Goal: Find contact information: Find contact information

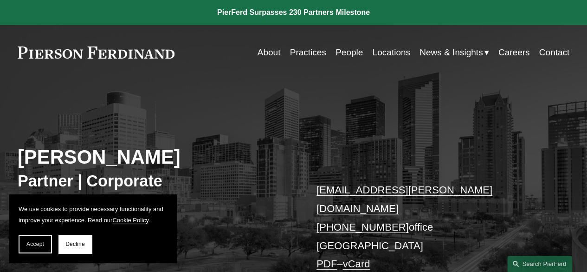
click at [380, 50] on link "Locations" at bounding box center [391, 53] width 38 height 18
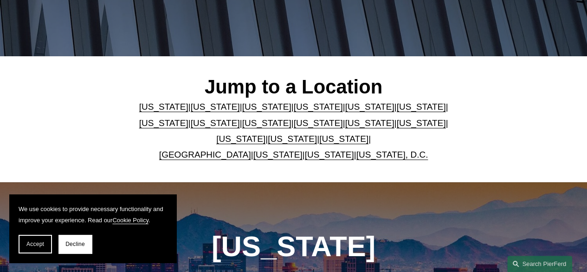
scroll to position [279, 0]
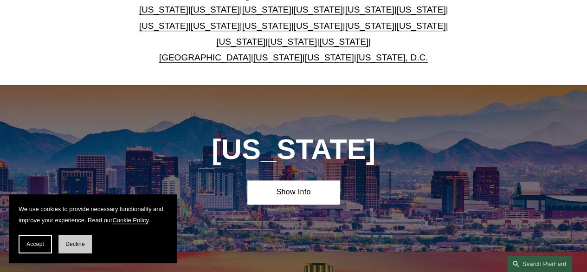
click at [80, 246] on span "Decline" at bounding box center [75, 244] width 20 height 7
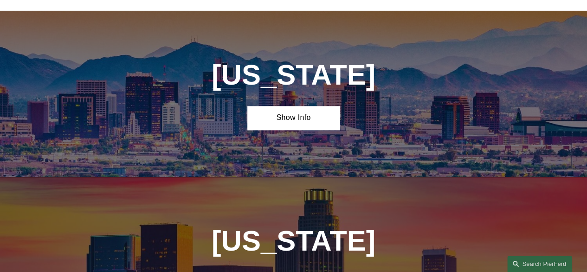
scroll to position [418, 0]
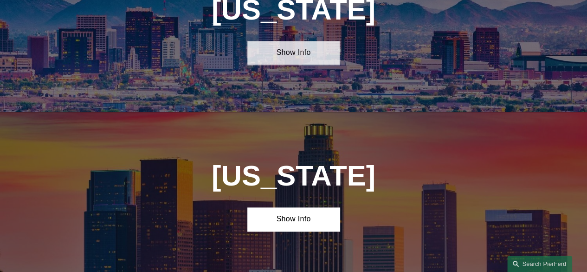
click at [292, 59] on link "Show Info" at bounding box center [293, 53] width 92 height 24
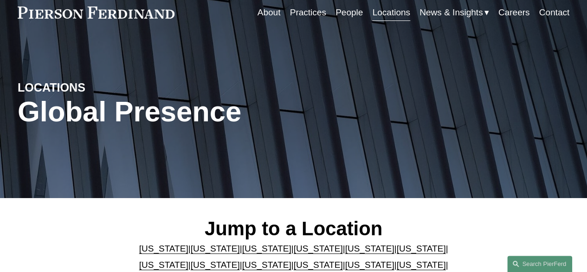
scroll to position [0, 0]
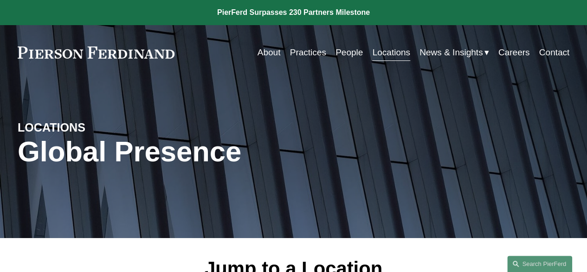
click at [309, 54] on link "Practices" at bounding box center [308, 53] width 36 height 18
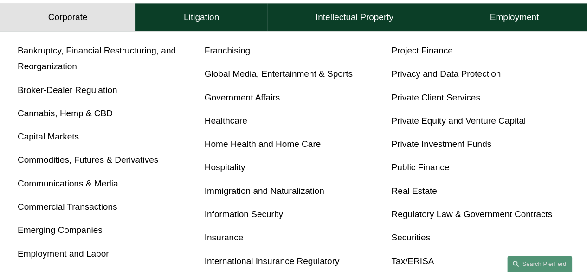
scroll to position [186, 0]
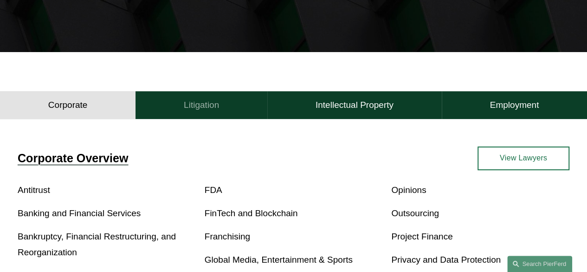
click at [228, 103] on button "Litigation" at bounding box center [202, 105] width 132 height 28
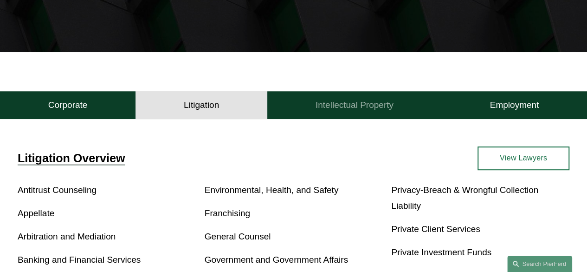
click at [328, 105] on h4 "Intellectual Property" at bounding box center [355, 104] width 78 height 11
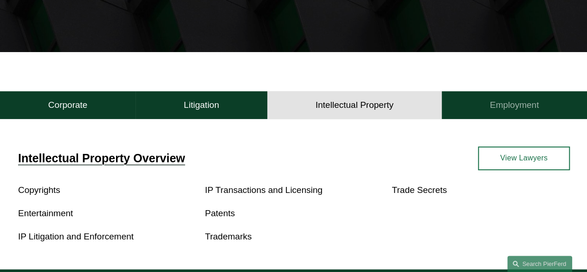
click at [514, 109] on h4 "Employment" at bounding box center [514, 104] width 49 height 11
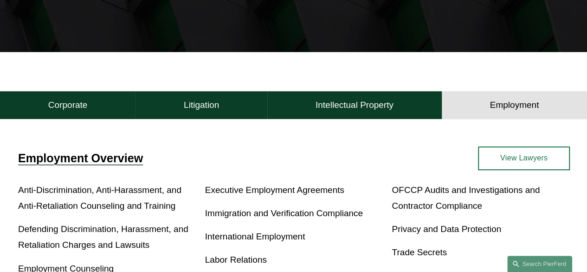
scroll to position [325, 0]
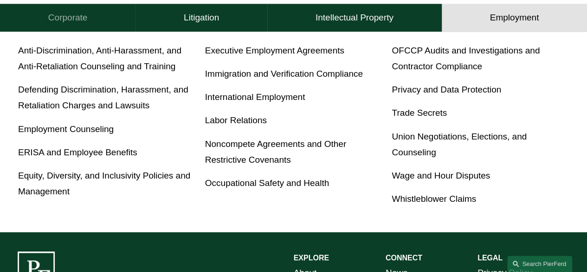
click at [92, 15] on button "Corporate" at bounding box center [68, 18] width 136 height 28
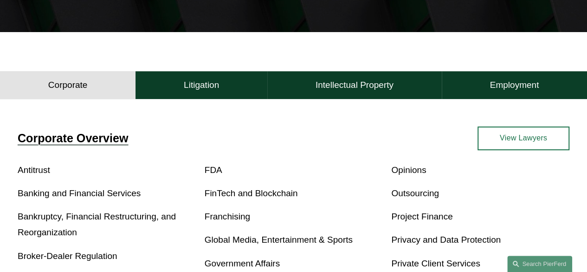
scroll to position [299, 0]
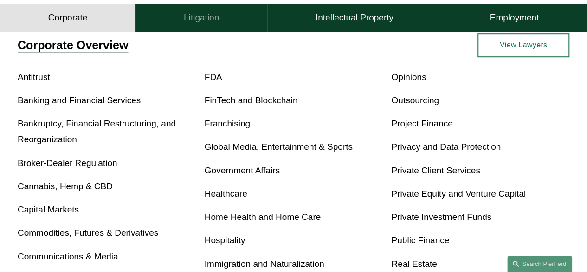
click at [187, 13] on h4 "Litigation" at bounding box center [201, 17] width 35 height 11
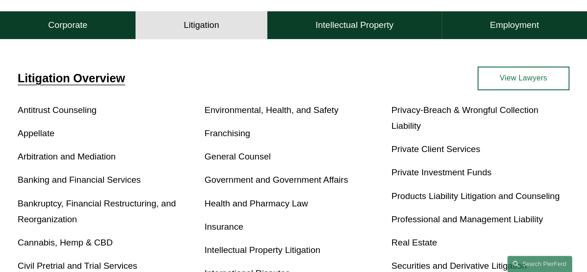
scroll to position [206, 0]
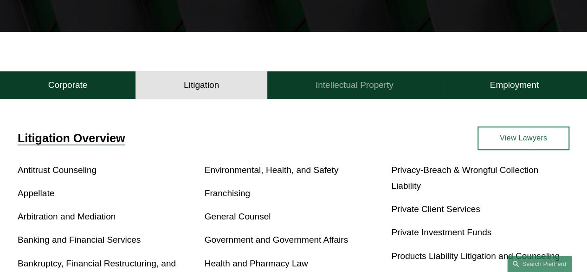
click at [364, 81] on button "Intellectual Property" at bounding box center [354, 85] width 175 height 28
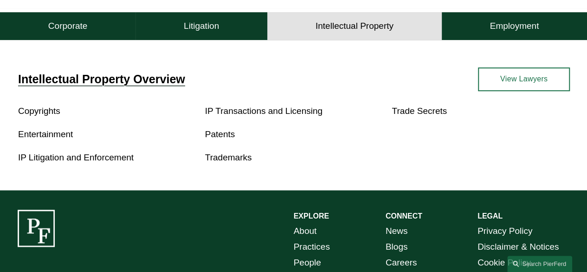
scroll to position [299, 0]
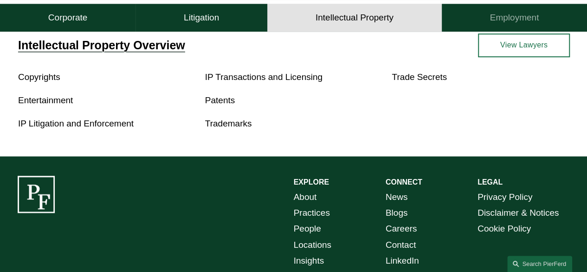
click at [520, 20] on h4 "Employment" at bounding box center [514, 17] width 49 height 11
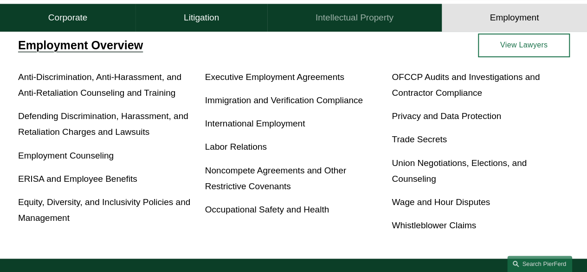
click at [343, 22] on h4 "Intellectual Property" at bounding box center [355, 17] width 78 height 11
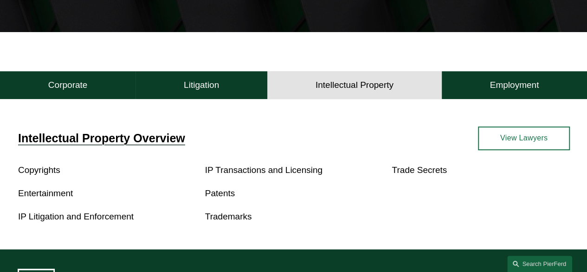
scroll to position [0, 0]
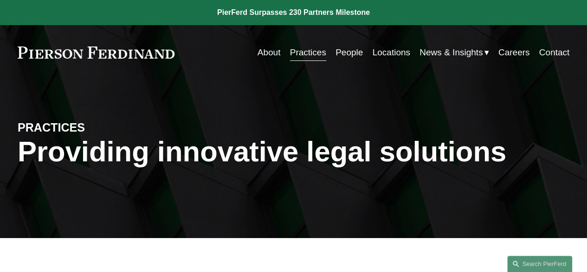
click at [385, 51] on link "Locations" at bounding box center [391, 53] width 38 height 18
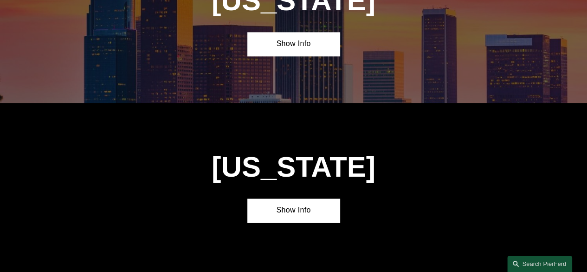
scroll to position [524, 0]
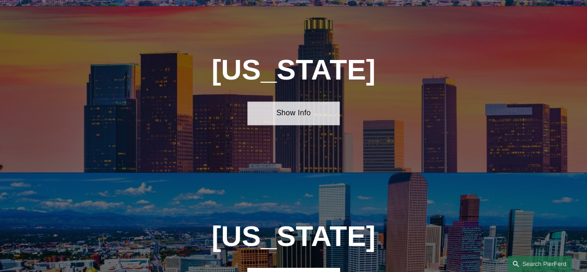
click at [288, 111] on link "Show Info" at bounding box center [293, 113] width 92 height 24
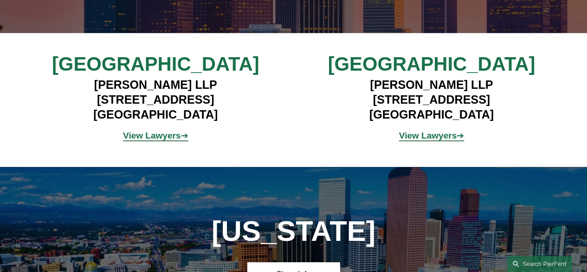
scroll to position [756, 0]
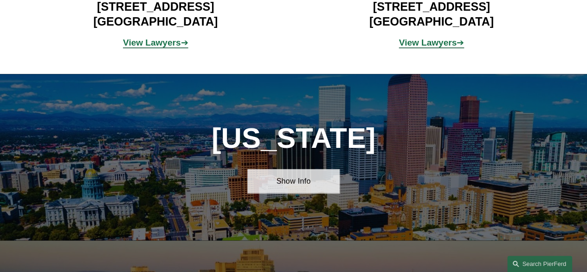
click at [305, 192] on link "Show Info" at bounding box center [293, 181] width 92 height 24
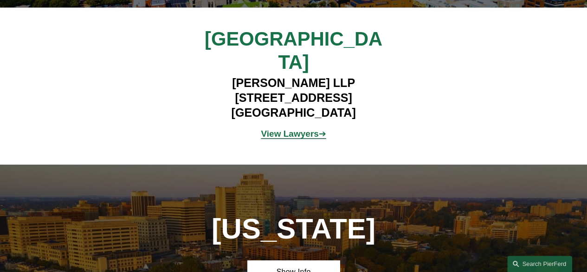
scroll to position [1127, 0]
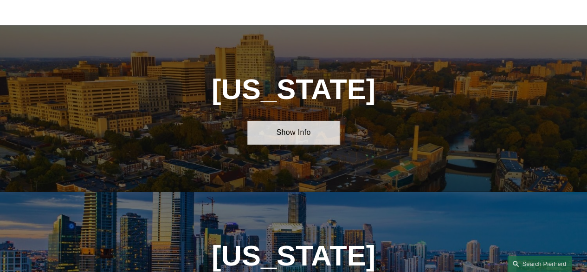
click at [307, 124] on link "Show Info" at bounding box center [293, 133] width 92 height 24
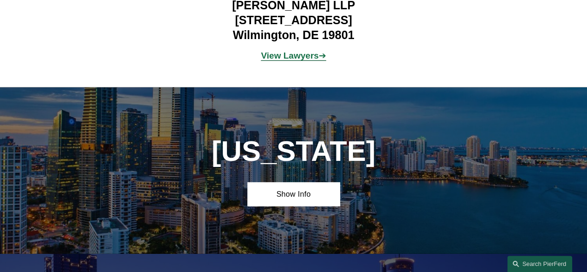
scroll to position [1406, 0]
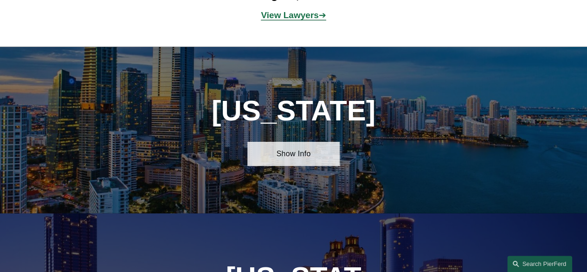
click at [303, 151] on link "Show Info" at bounding box center [293, 154] width 92 height 24
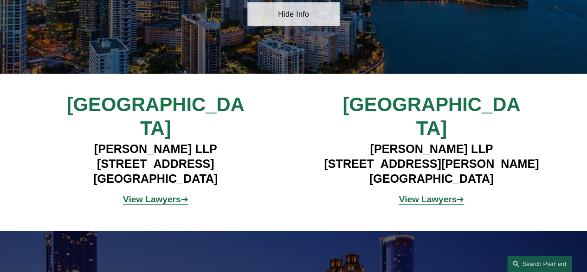
scroll to position [1684, 0]
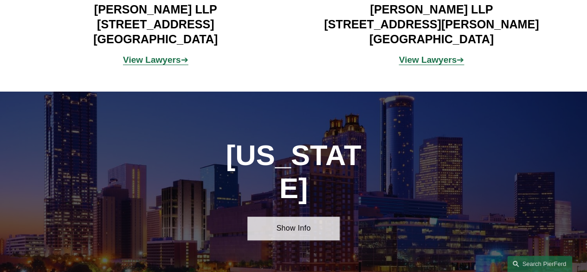
click at [295, 216] on link "Show Info" at bounding box center [293, 228] width 92 height 24
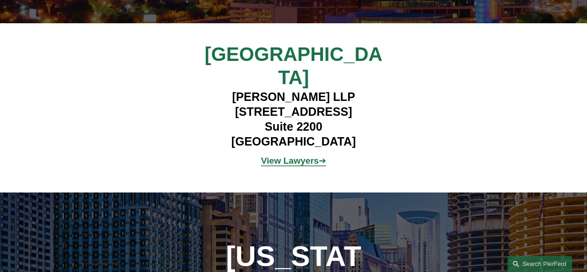
scroll to position [2056, 0]
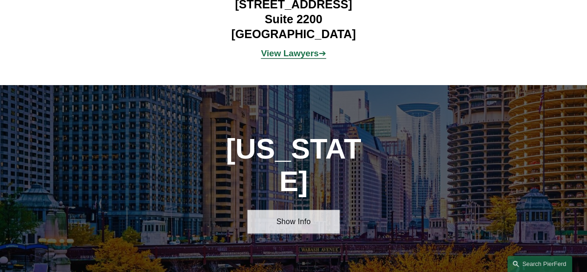
click at [306, 209] on link "Show Info" at bounding box center [293, 221] width 92 height 24
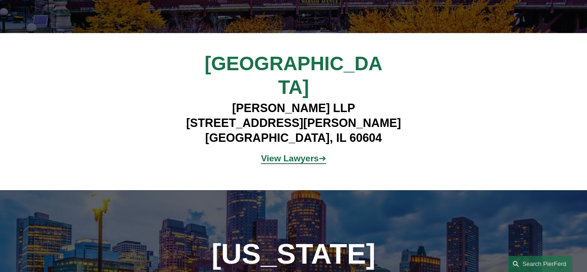
scroll to position [2334, 0]
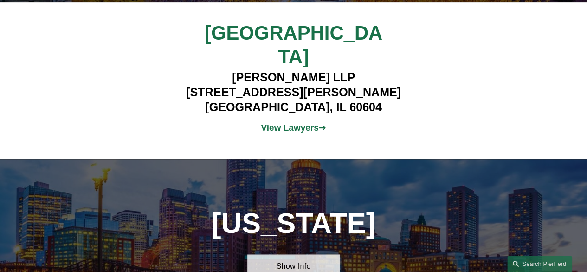
click at [297, 254] on link "Show Info" at bounding box center [293, 266] width 92 height 24
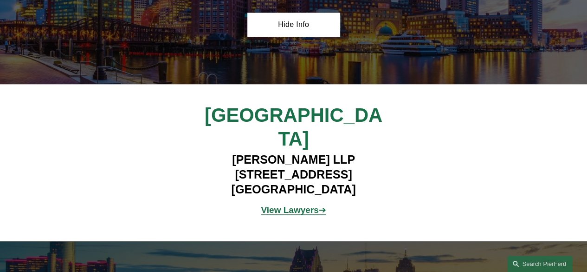
scroll to position [2613, 0]
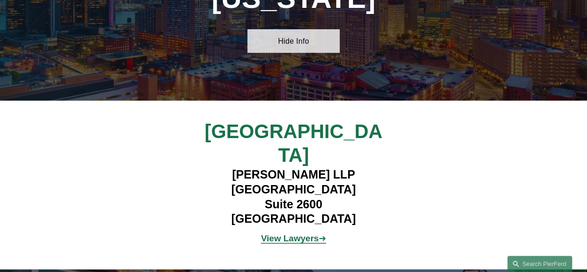
scroll to position [2938, 0]
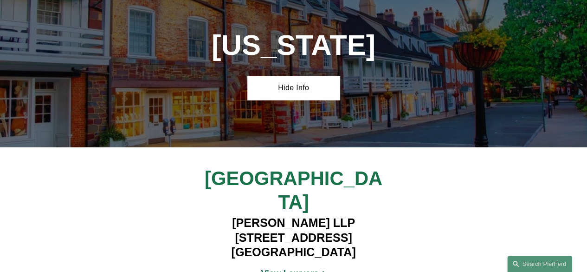
scroll to position [3263, 0]
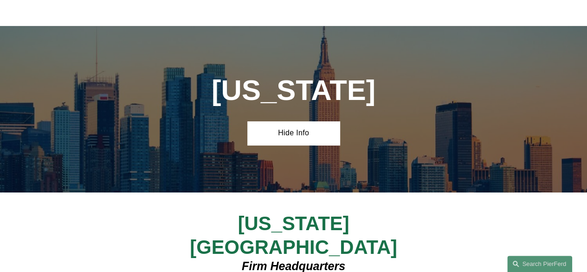
scroll to position [3542, 0]
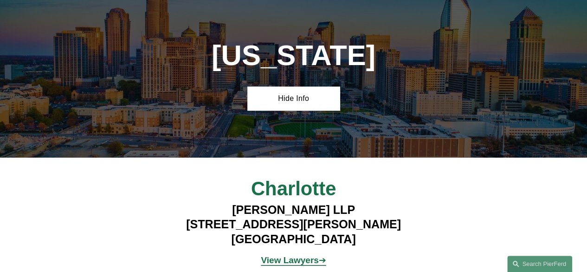
scroll to position [3867, 0]
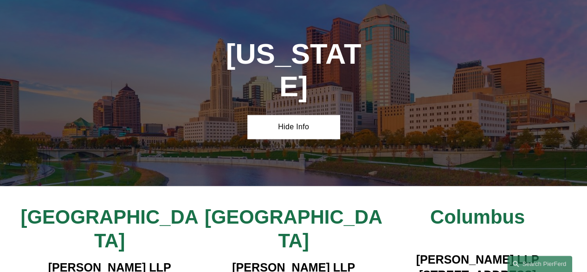
scroll to position [4192, 0]
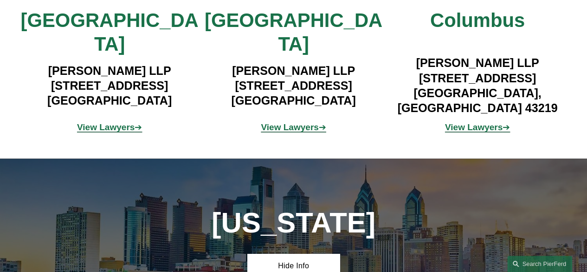
scroll to position [4424, 0]
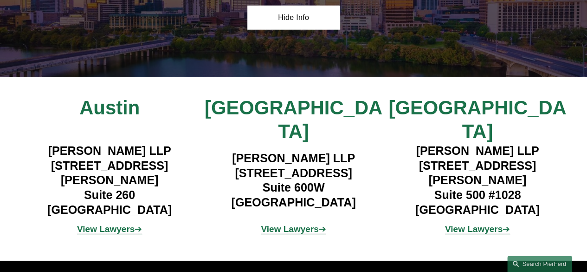
scroll to position [4981, 0]
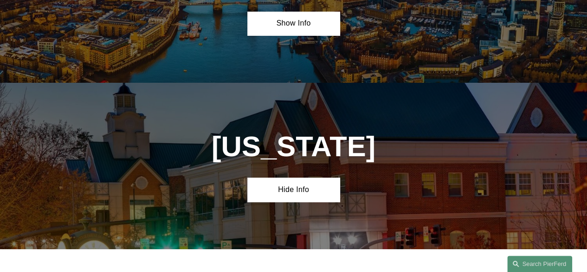
scroll to position [5306, 0]
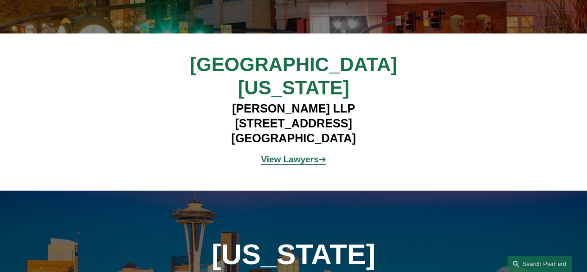
scroll to position [5584, 0]
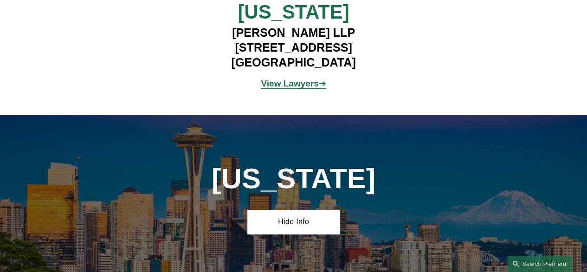
drag, startPoint x: 229, startPoint y: 252, endPoint x: 331, endPoint y: 254, distance: 102.2
copy h4 "Pierson Ferdinand"
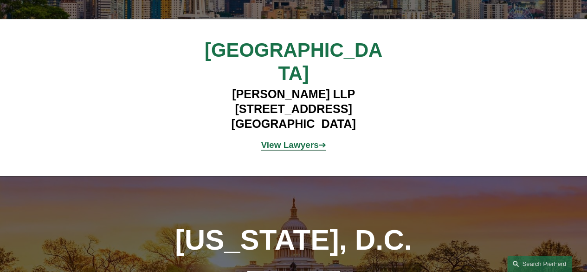
scroll to position [619, 0]
